Goal: Check status: Check status

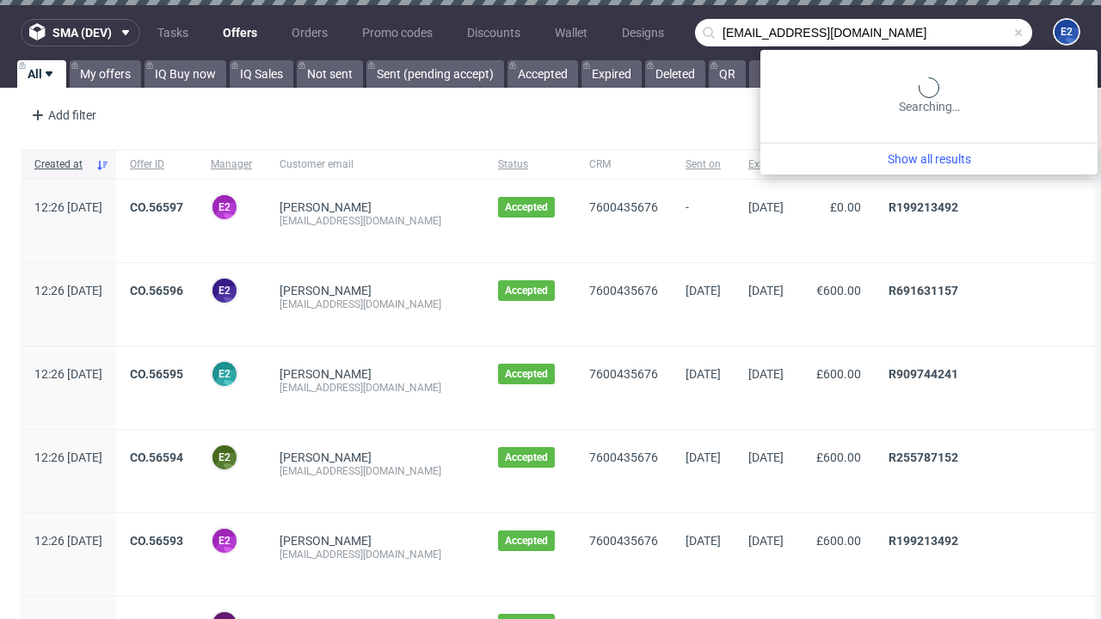
type input "[EMAIL_ADDRESS][DOMAIN_NAME]"
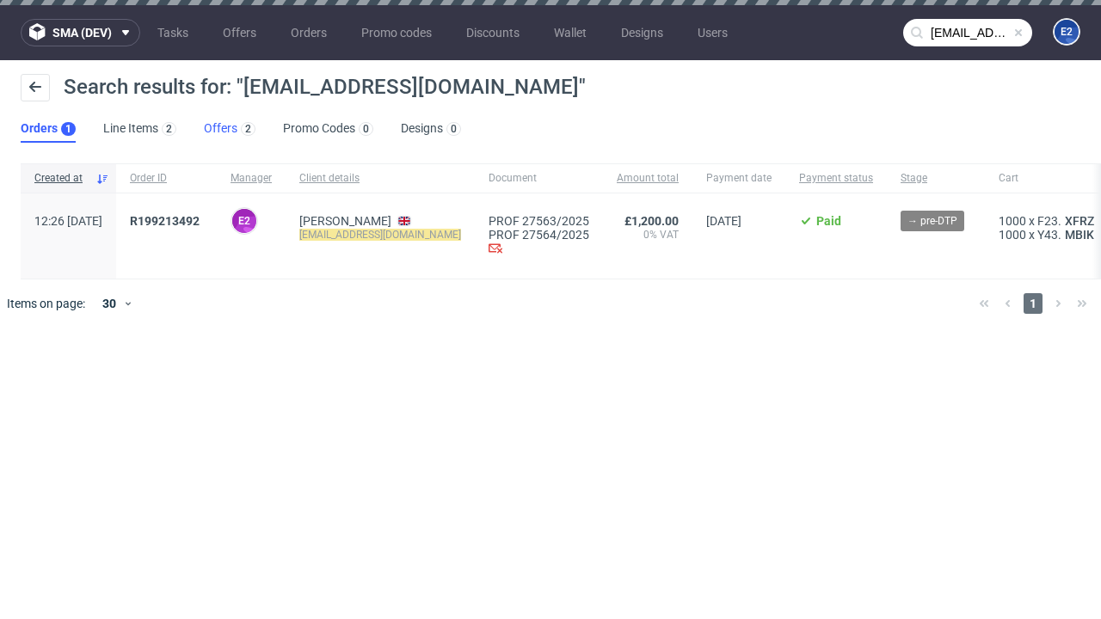
click at [230, 129] on link "Offers 2" at bounding box center [230, 129] width 52 height 28
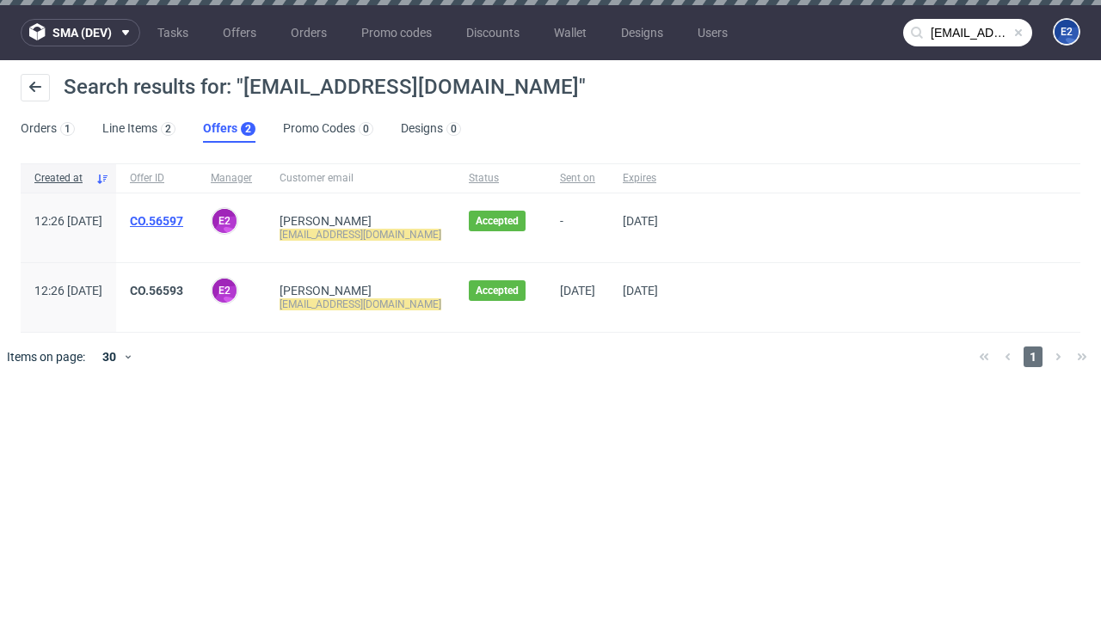
click at [183, 221] on link "CO.56597" at bounding box center [156, 221] width 53 height 14
